Goal: Task Accomplishment & Management: Manage account settings

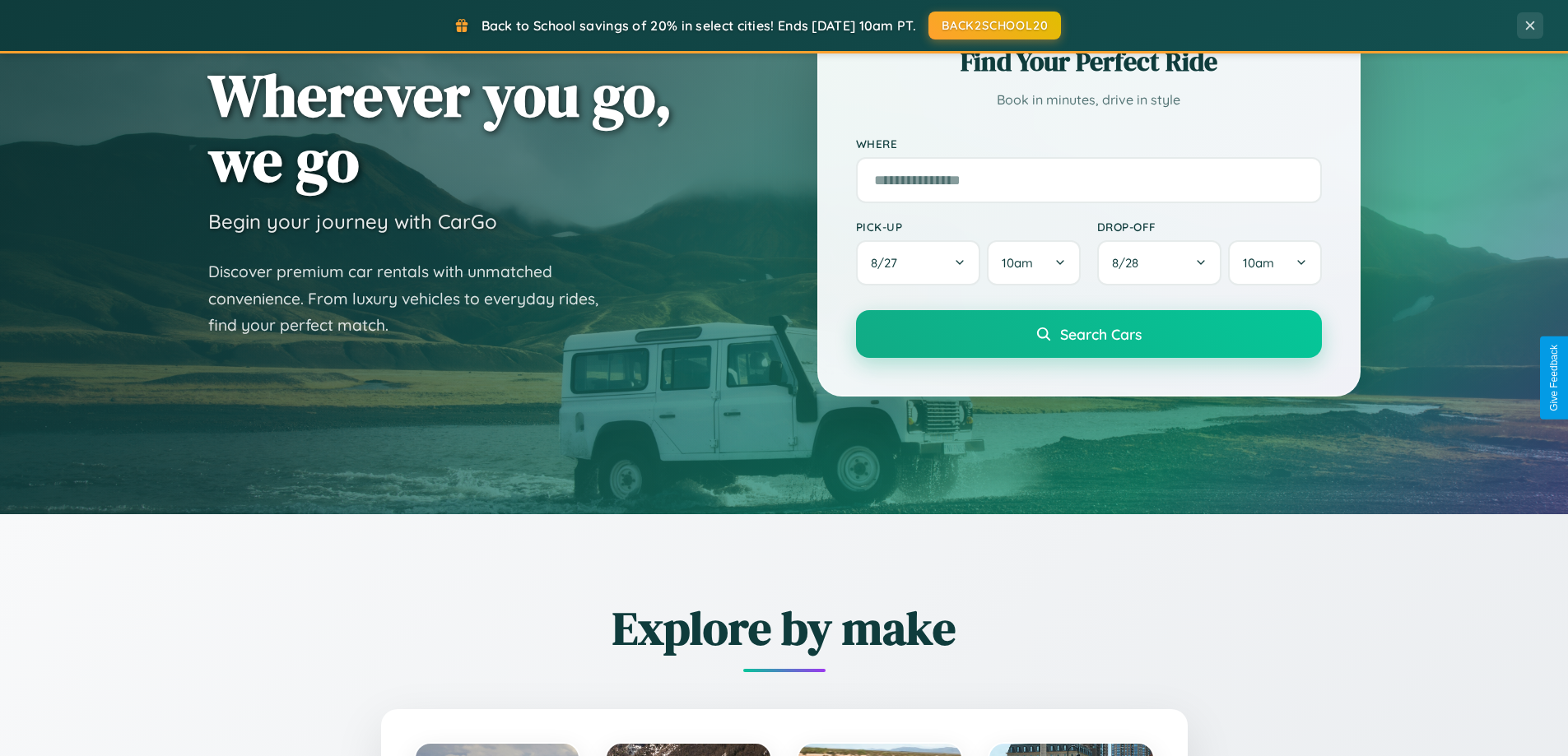
scroll to position [1132, 0]
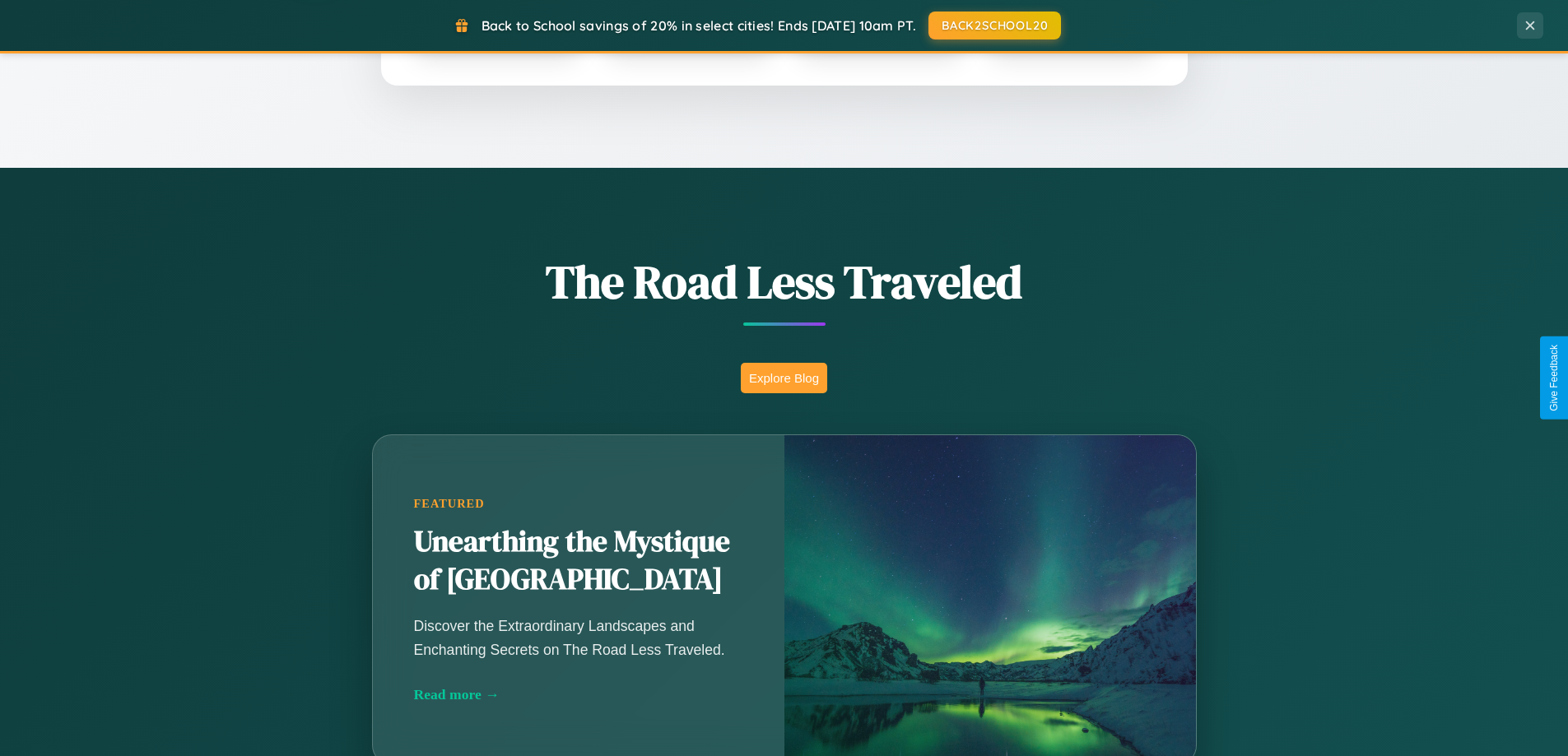
click at [784, 378] on button "Explore Blog" at bounding box center [784, 378] width 86 height 30
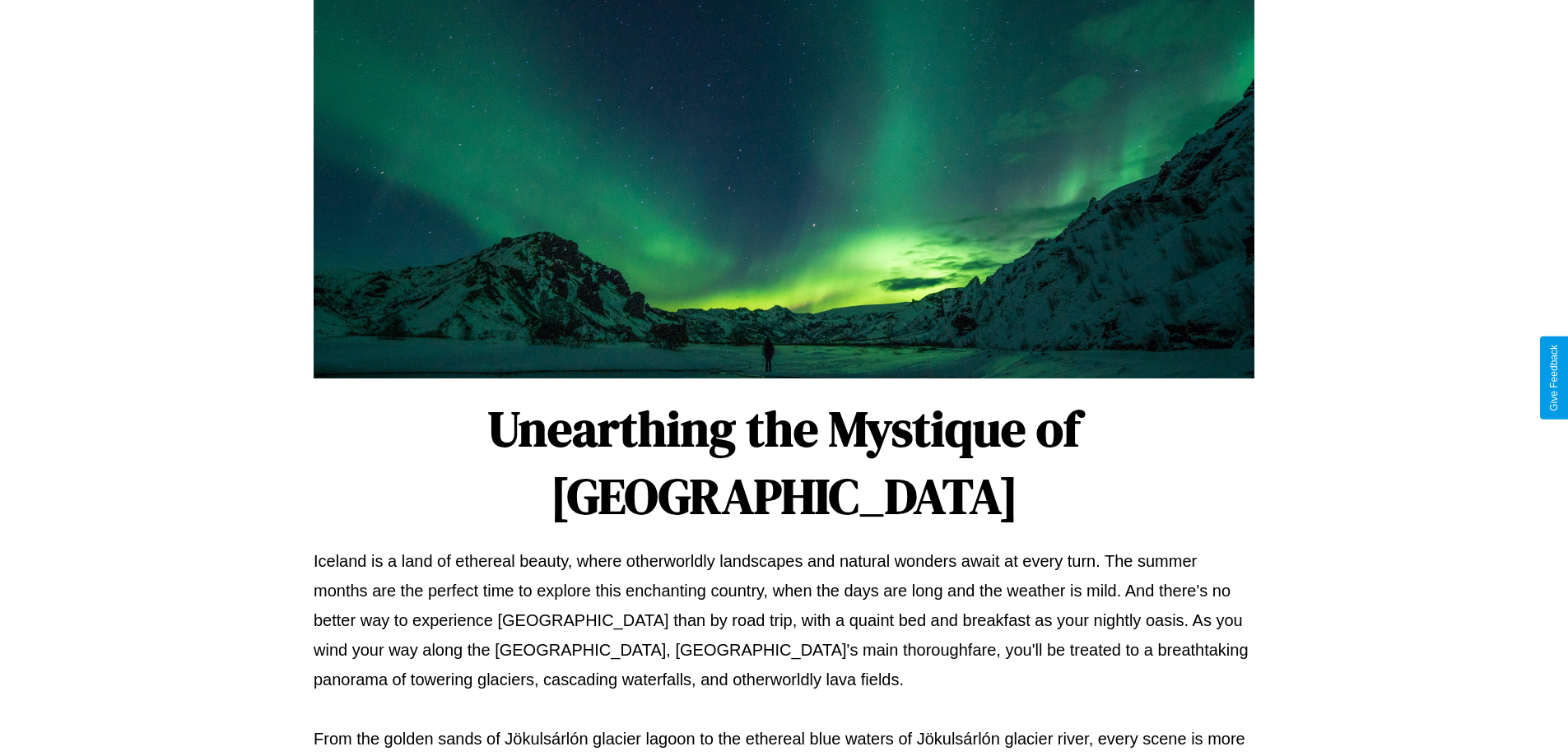
scroll to position [533, 0]
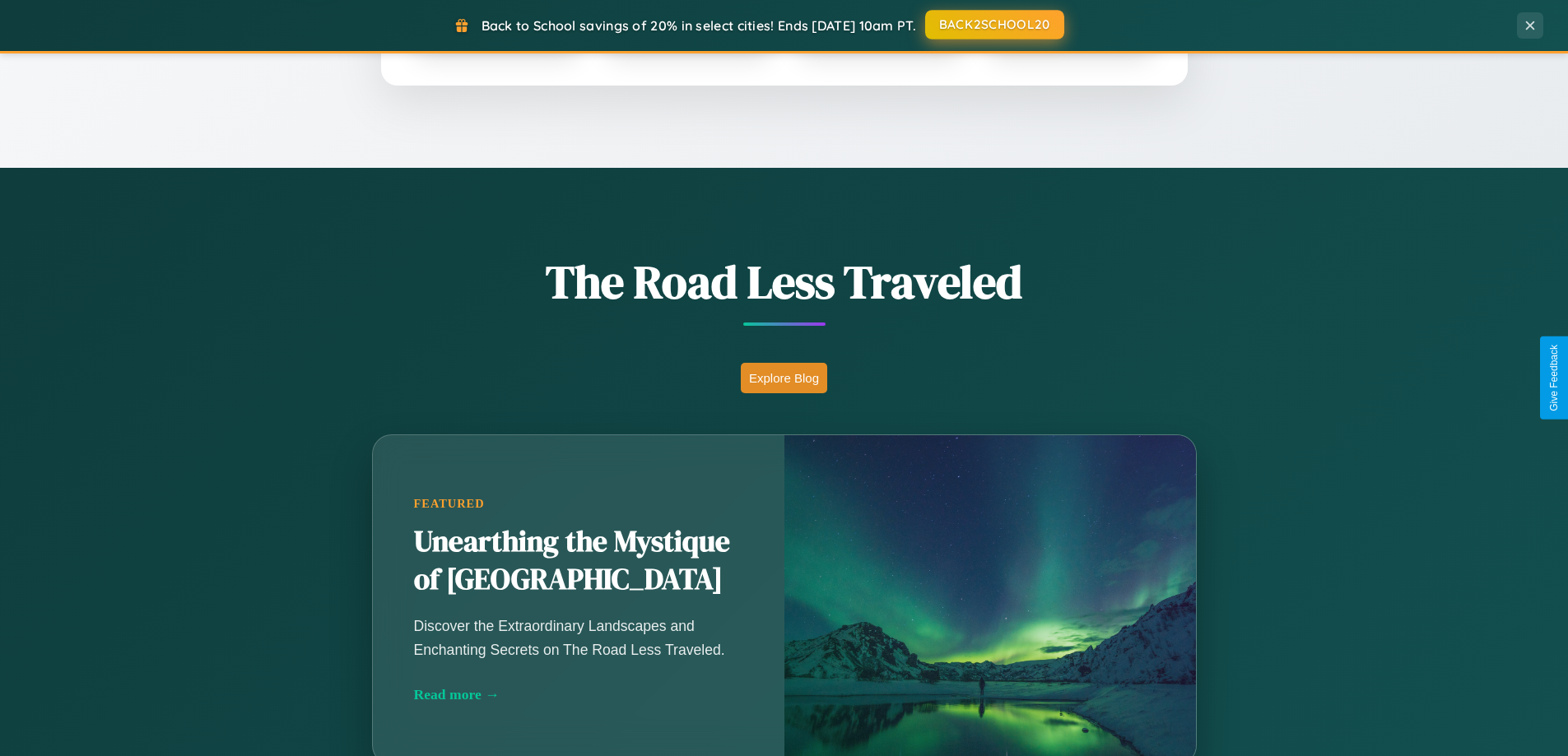
click at [993, 25] on button "BACK2SCHOOL20" at bounding box center [995, 25] width 139 height 29
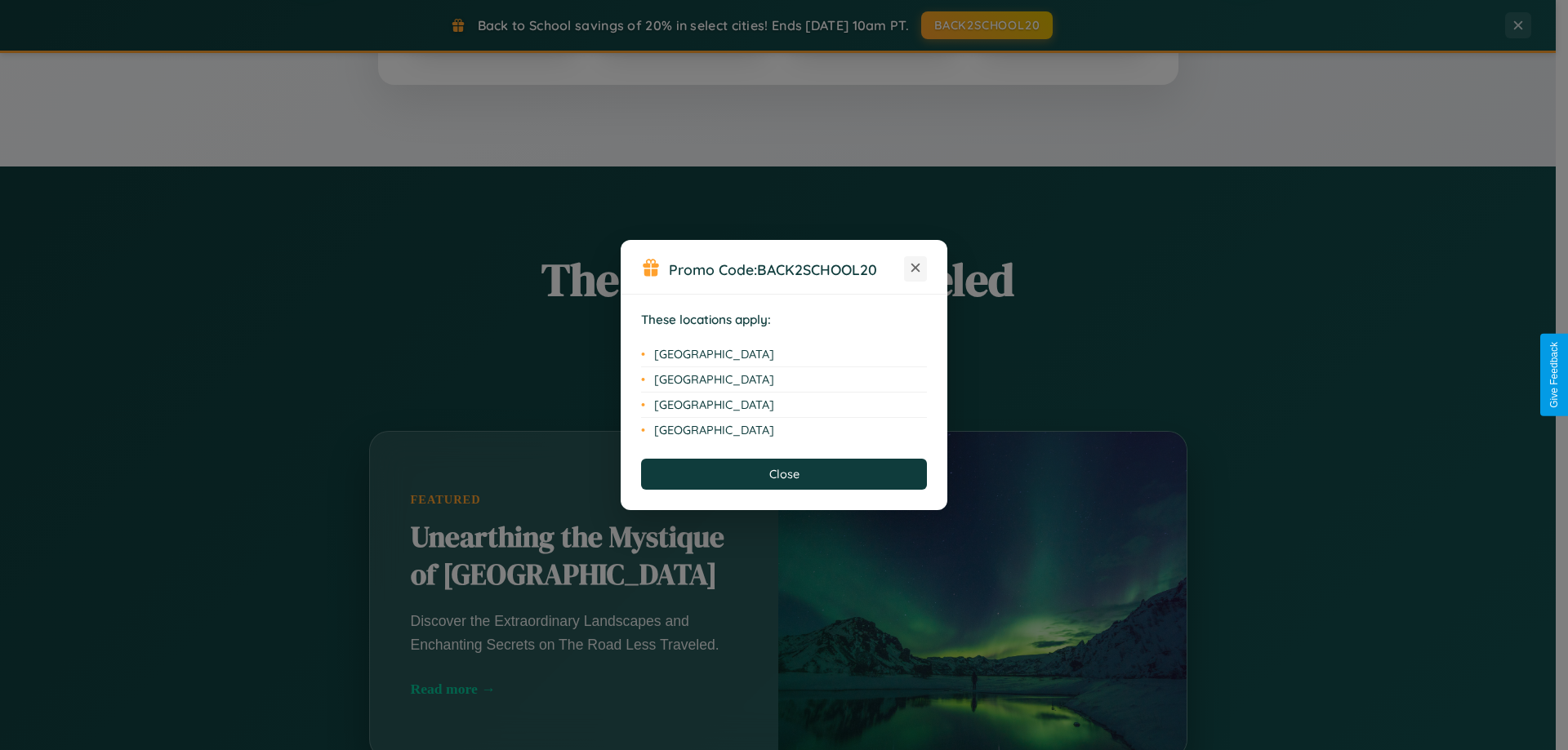
click at [915, 269] on icon at bounding box center [916, 268] width 9 height 9
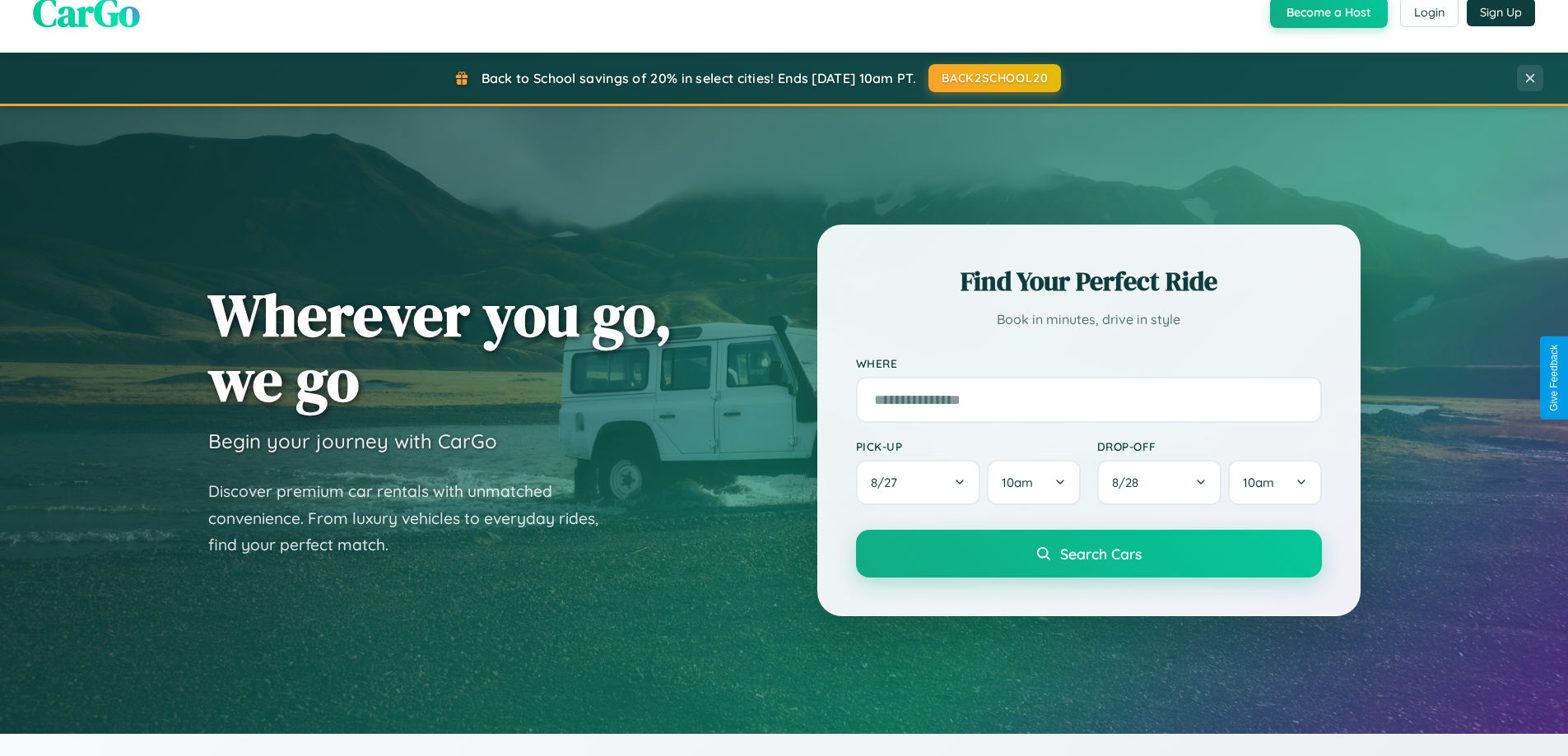
scroll to position [0, 0]
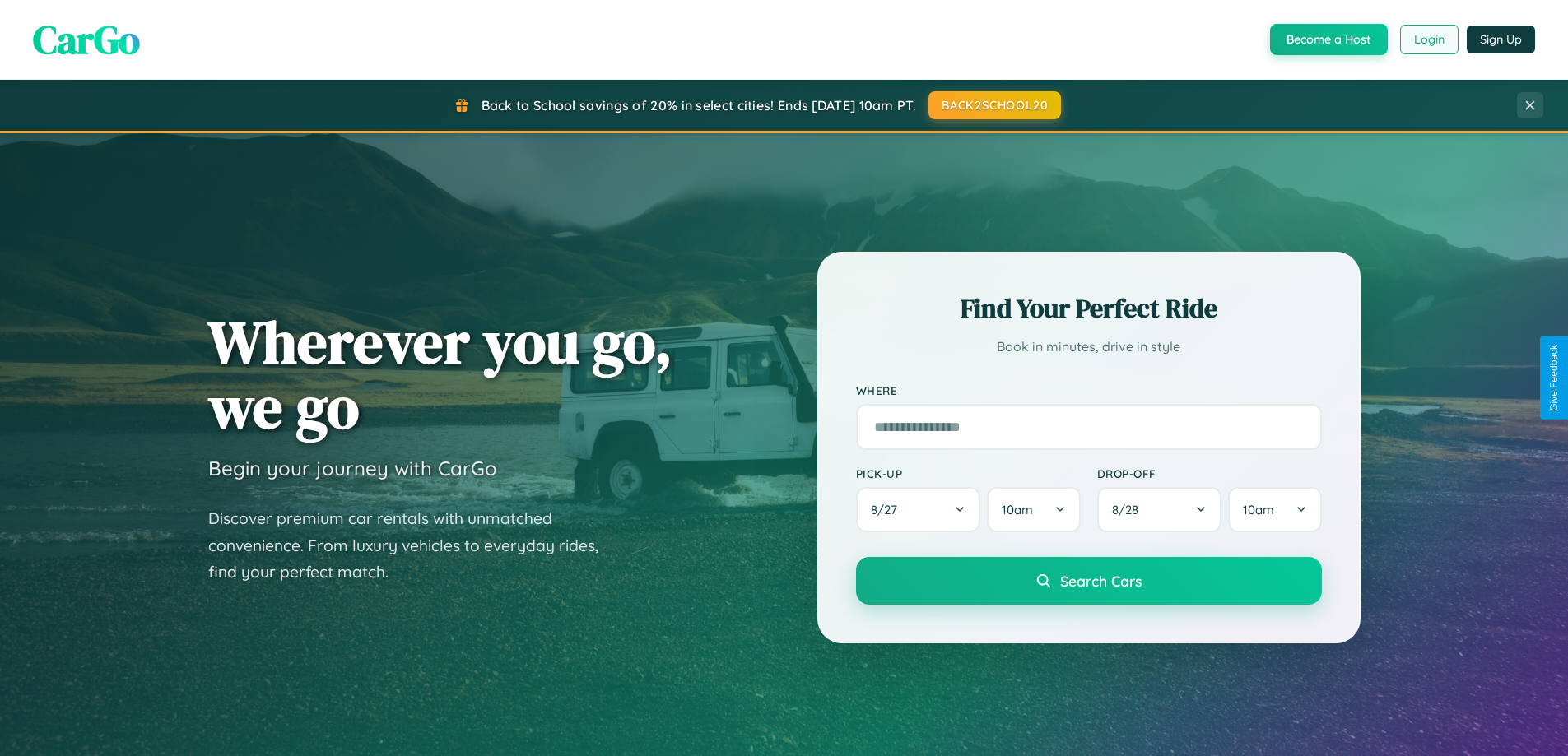
click at [1428, 39] on button "Login" at bounding box center [1430, 39] width 59 height 29
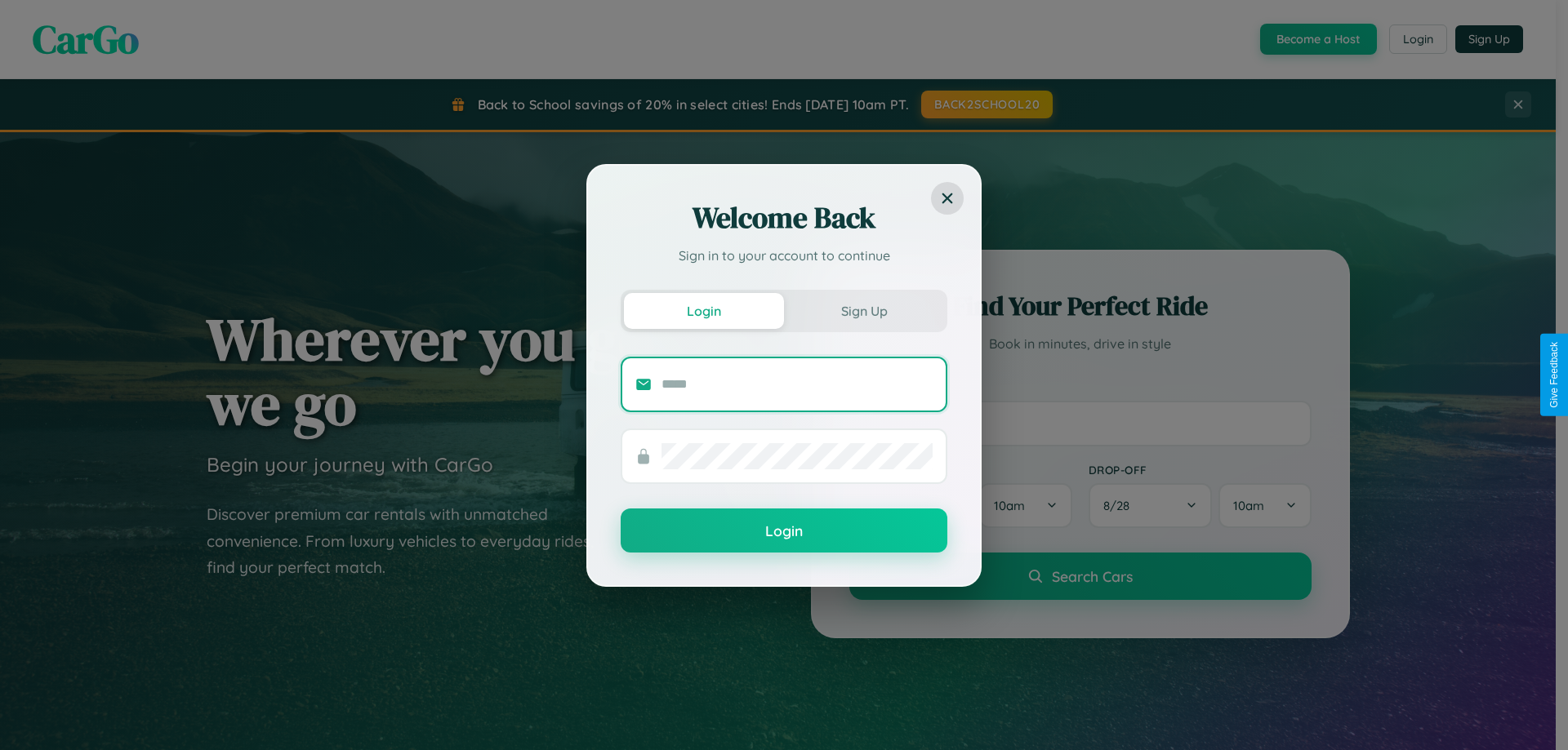
click at [797, 384] on input "text" at bounding box center [796, 384] width 271 height 26
type input "**********"
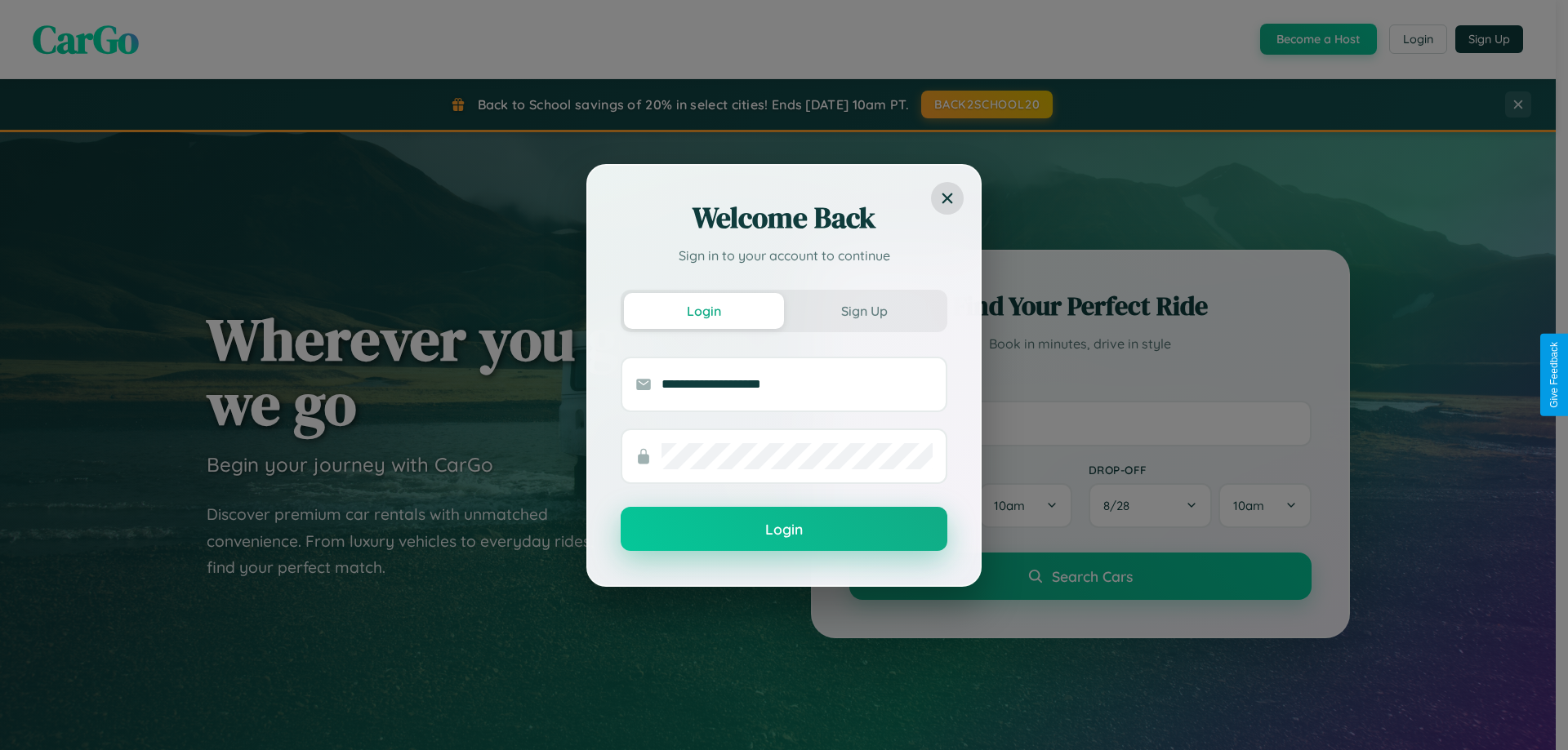
click at [784, 530] on button "Login" at bounding box center [784, 528] width 327 height 44
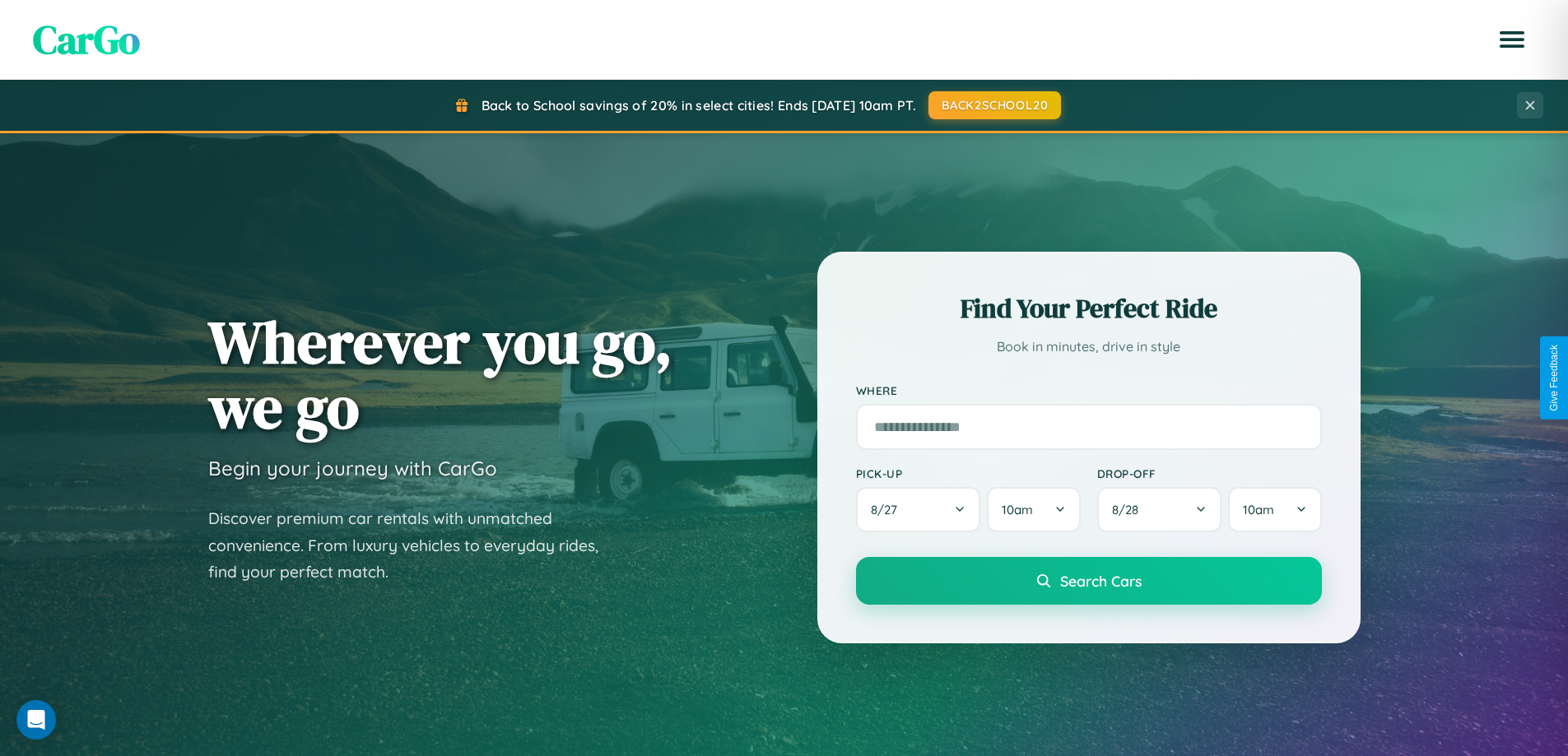
scroll to position [49, 0]
